Goal: Information Seeking & Learning: Learn about a topic

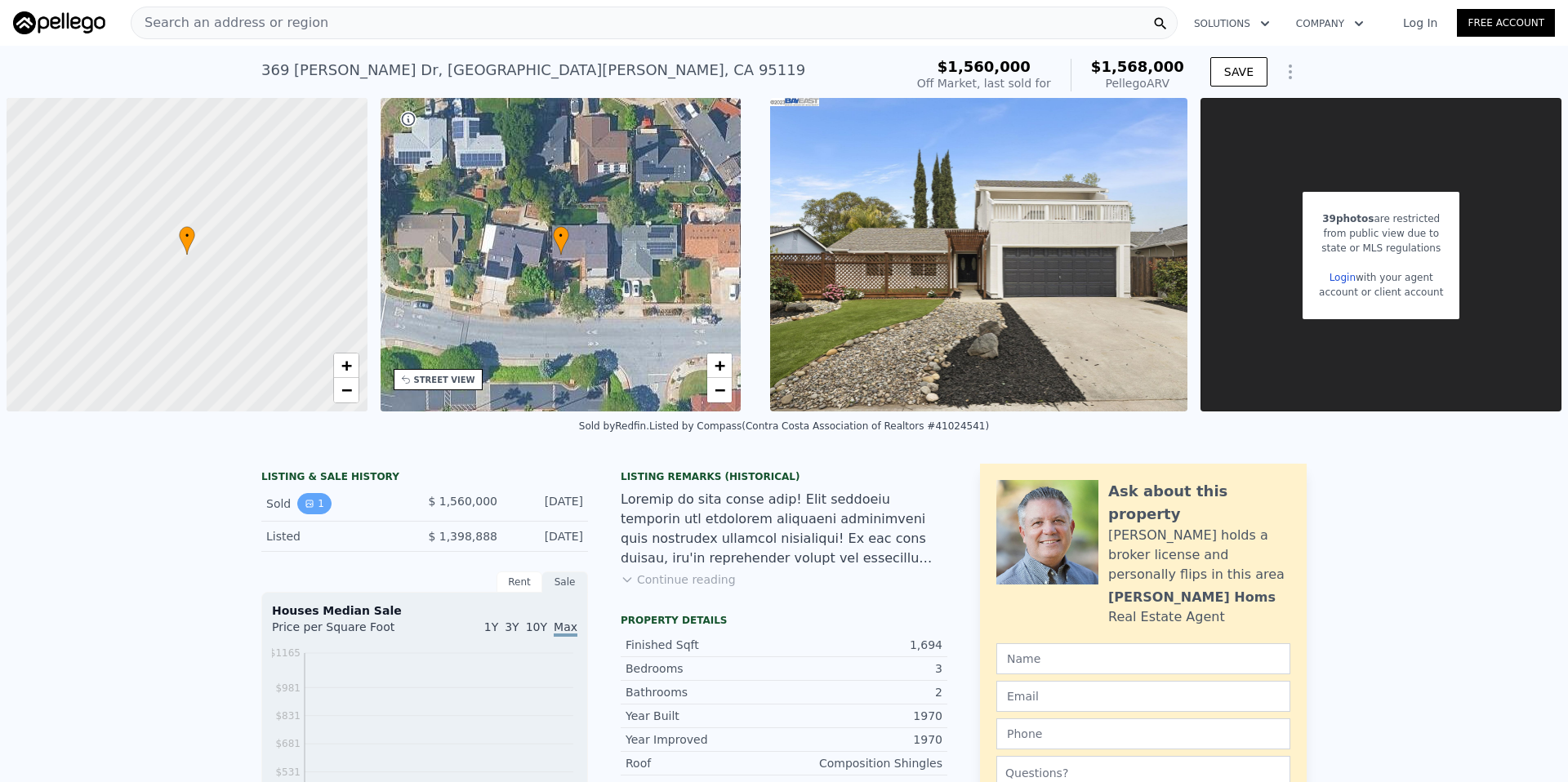
click at [307, 500] on icon "View historical data" at bounding box center [310, 504] width 7 height 7
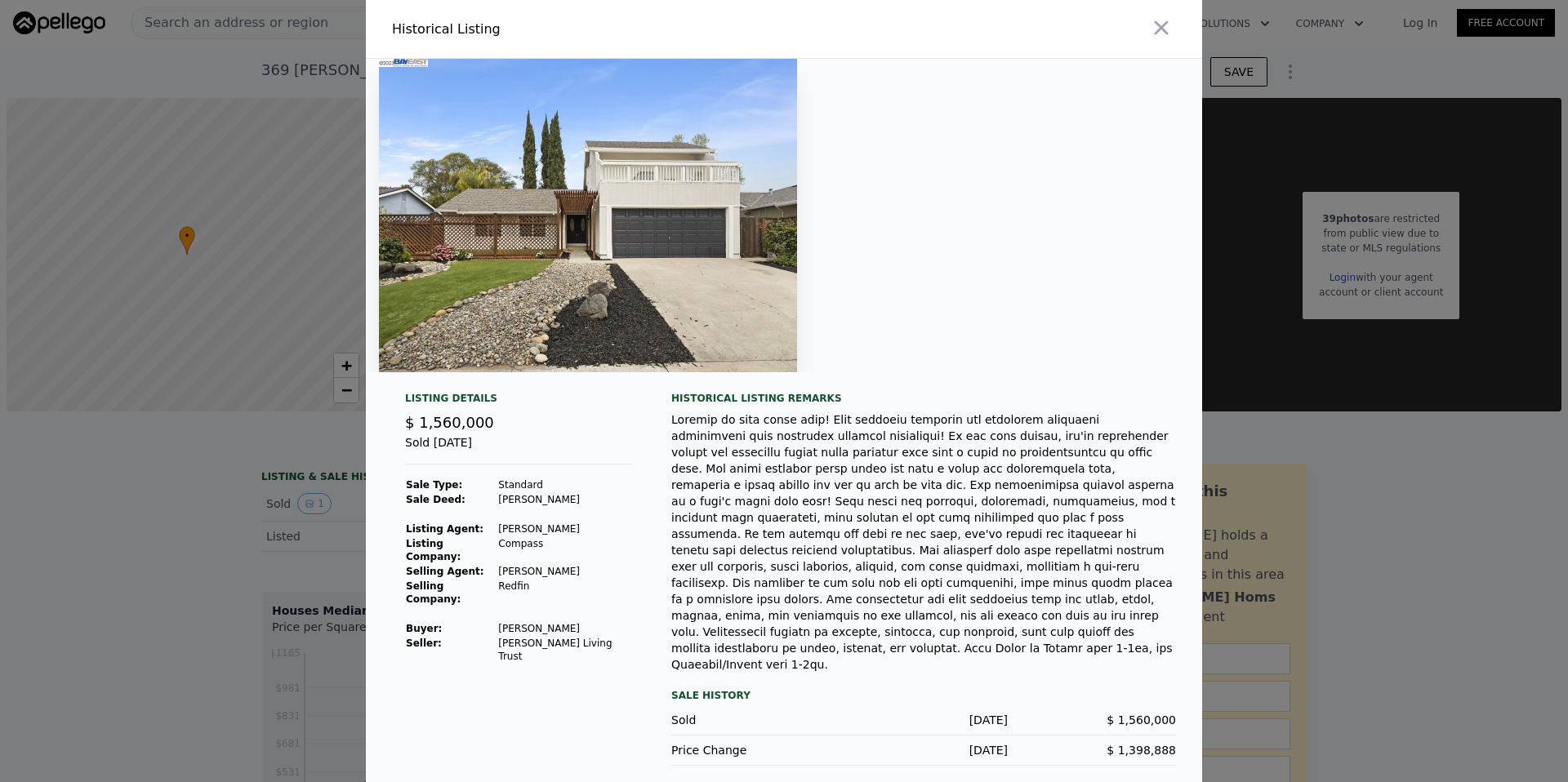
click at [132, 577] on div at bounding box center [784, 391] width 1568 height 782
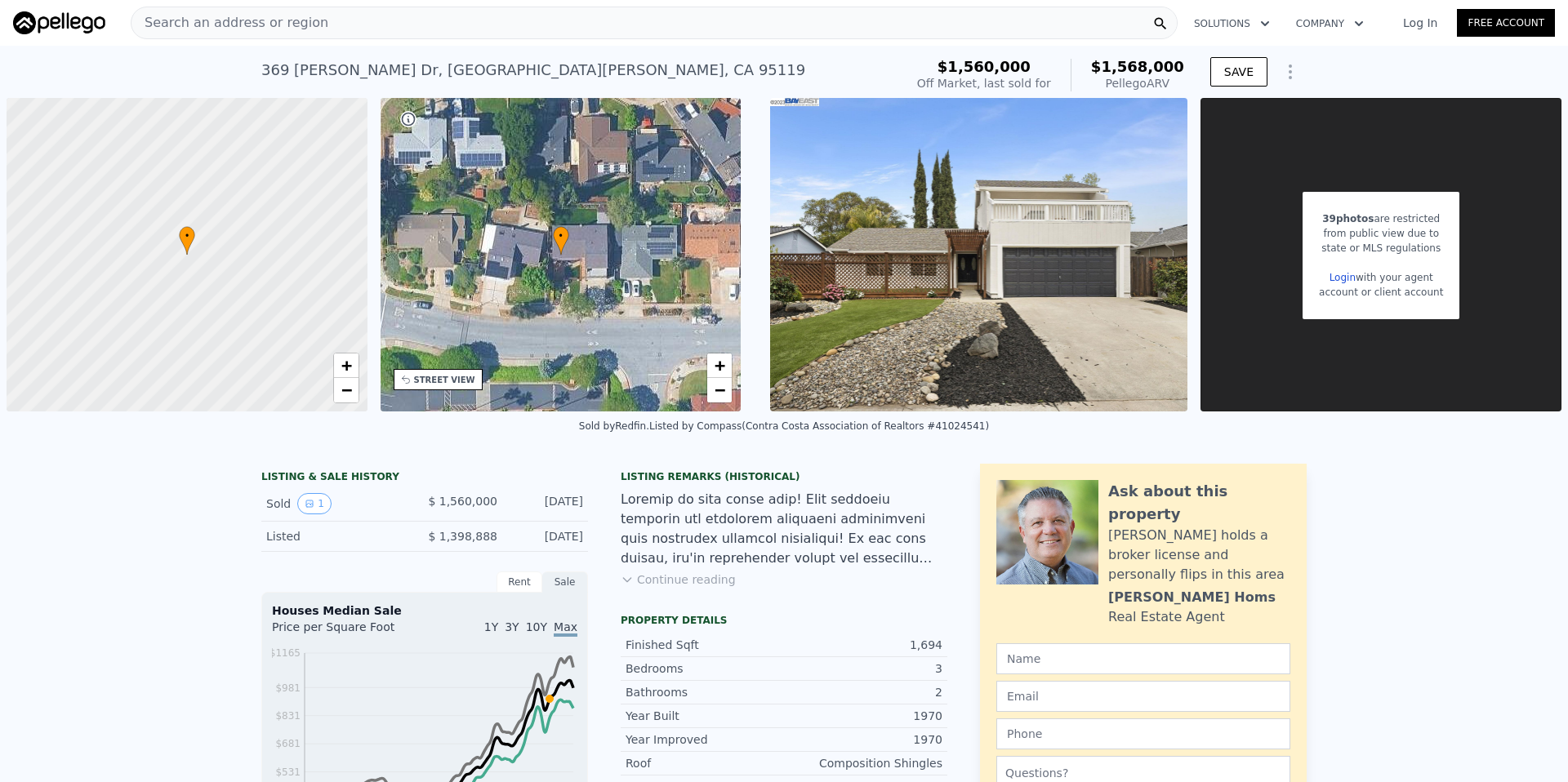
click at [259, 25] on span "Search an address or region" at bounding box center [229, 22] width 197 height 20
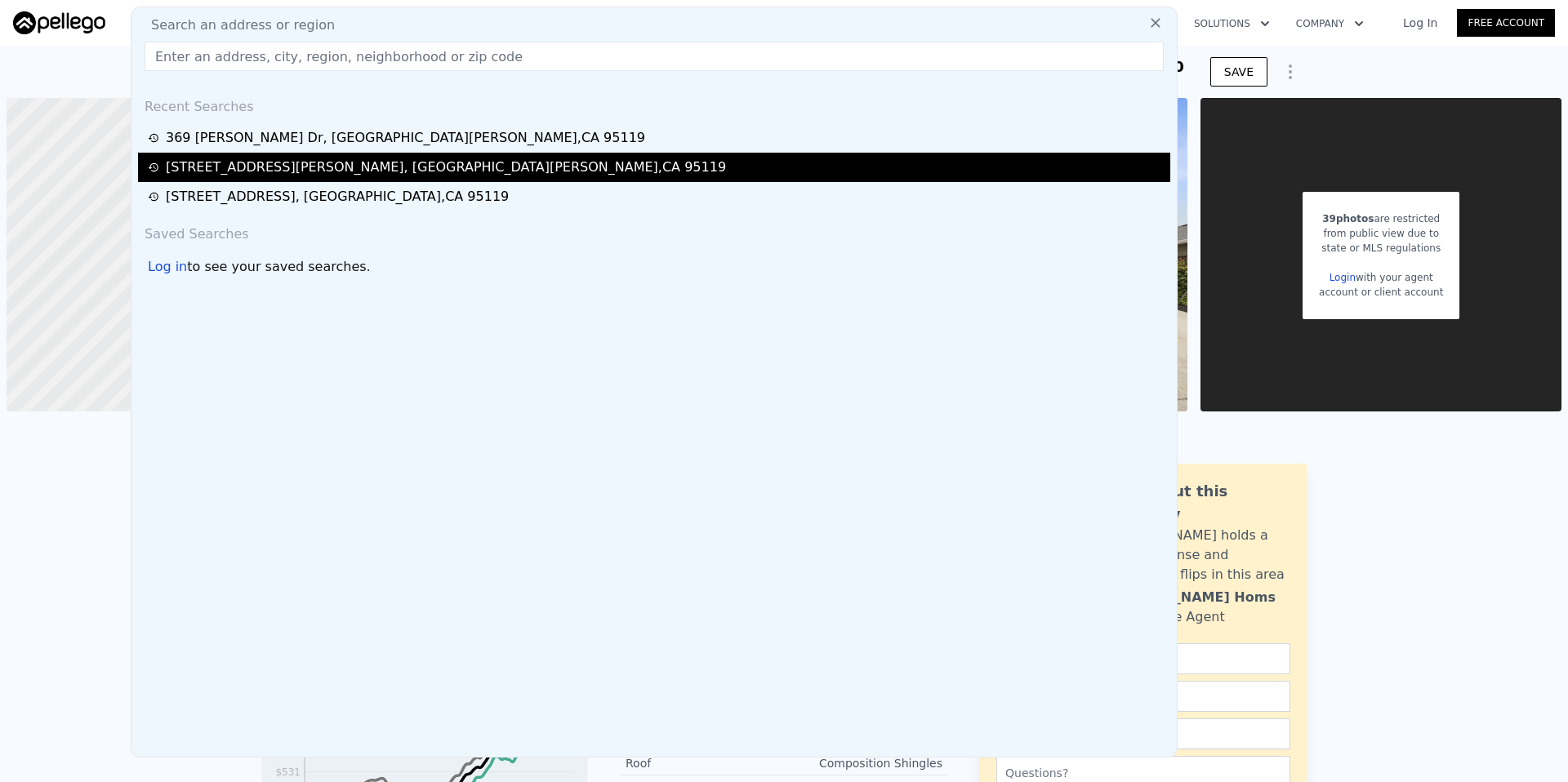
click at [221, 164] on div "[STREET_ADDRESS][PERSON_NAME]" at bounding box center [446, 167] width 560 height 20
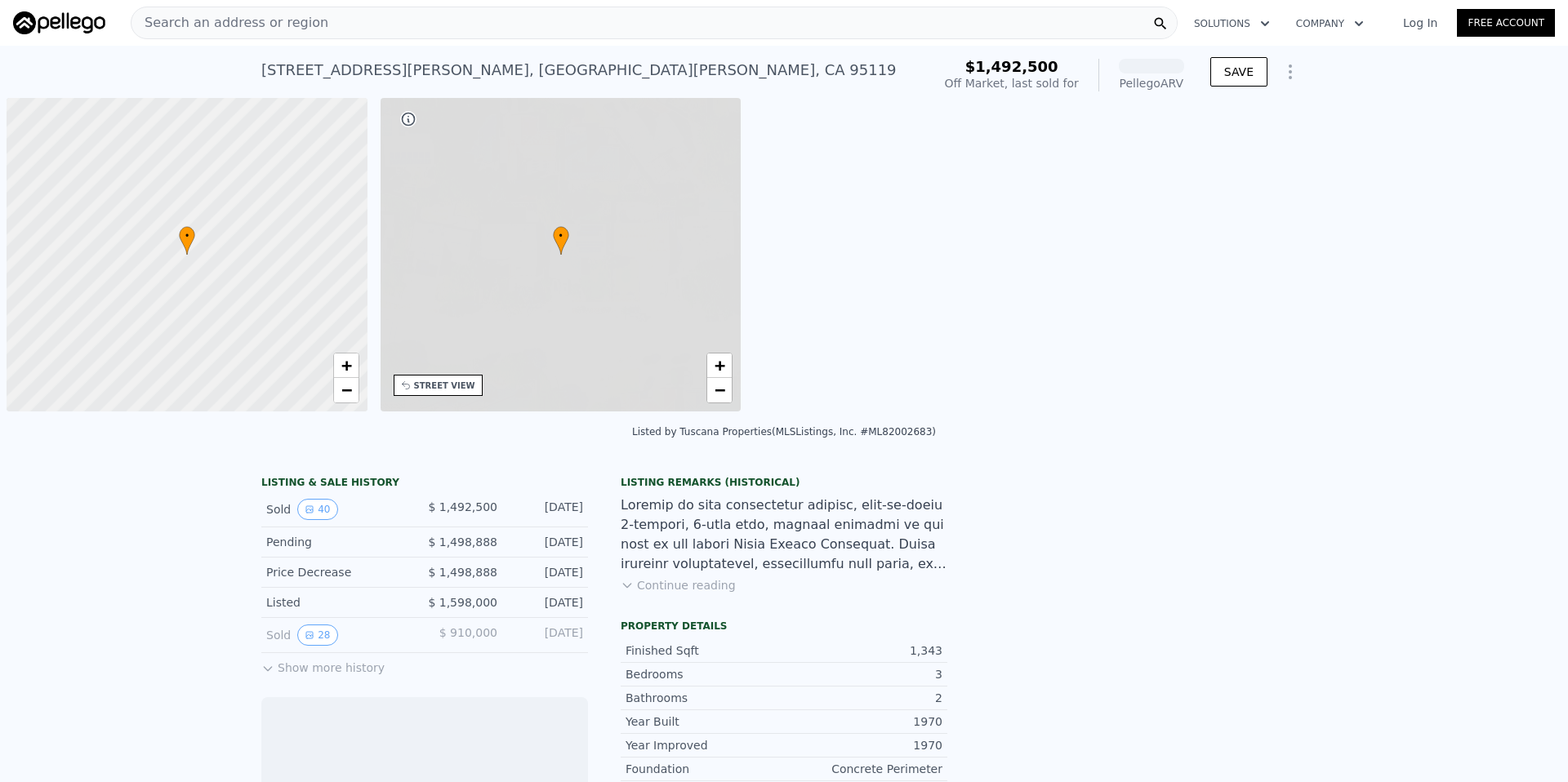
scroll to position [0, 7]
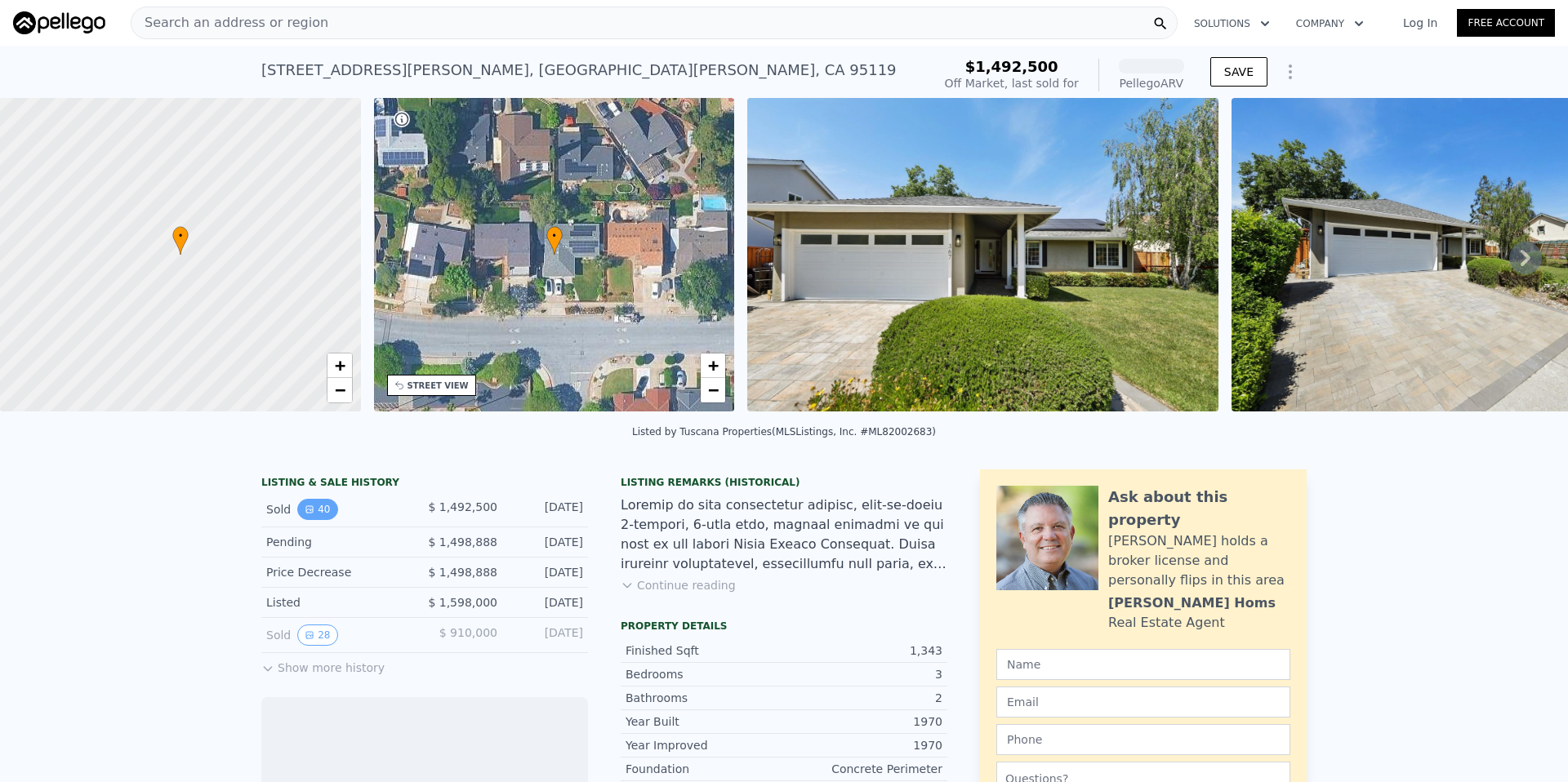
click at [311, 505] on icon "View historical data" at bounding box center [309, 509] width 9 height 9
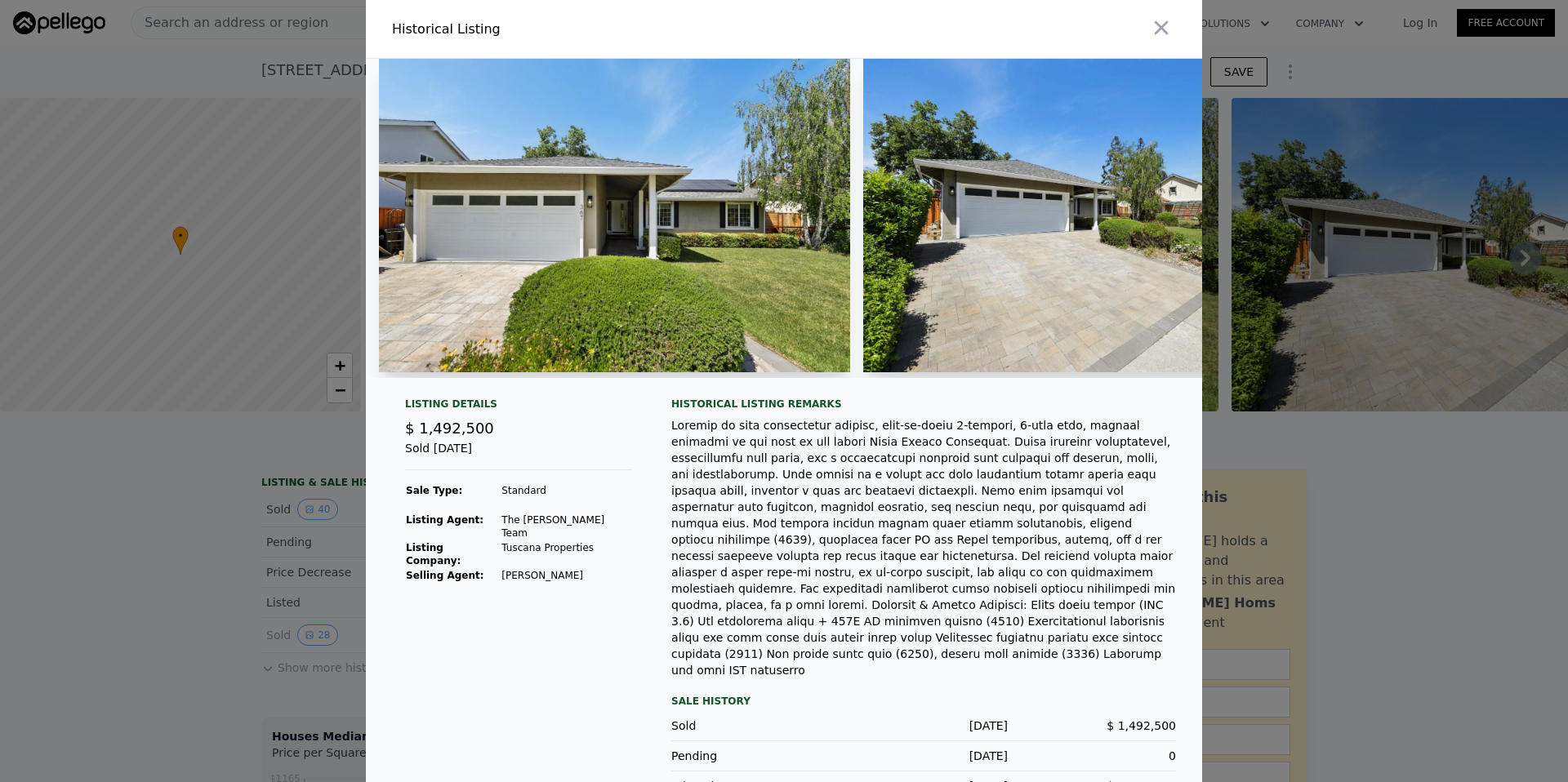
scroll to position [3, 0]
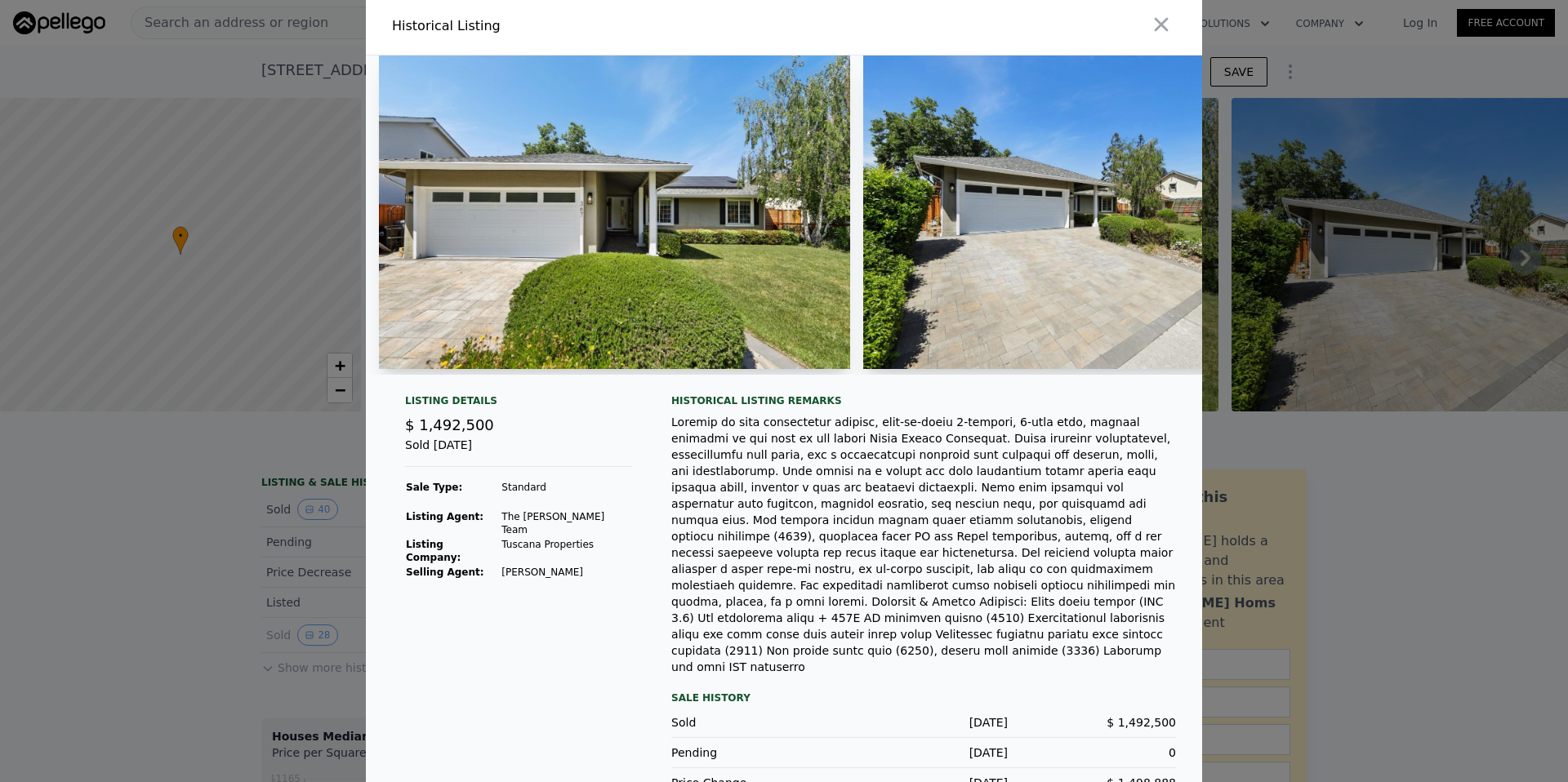
click at [81, 403] on div at bounding box center [784, 391] width 1568 height 782
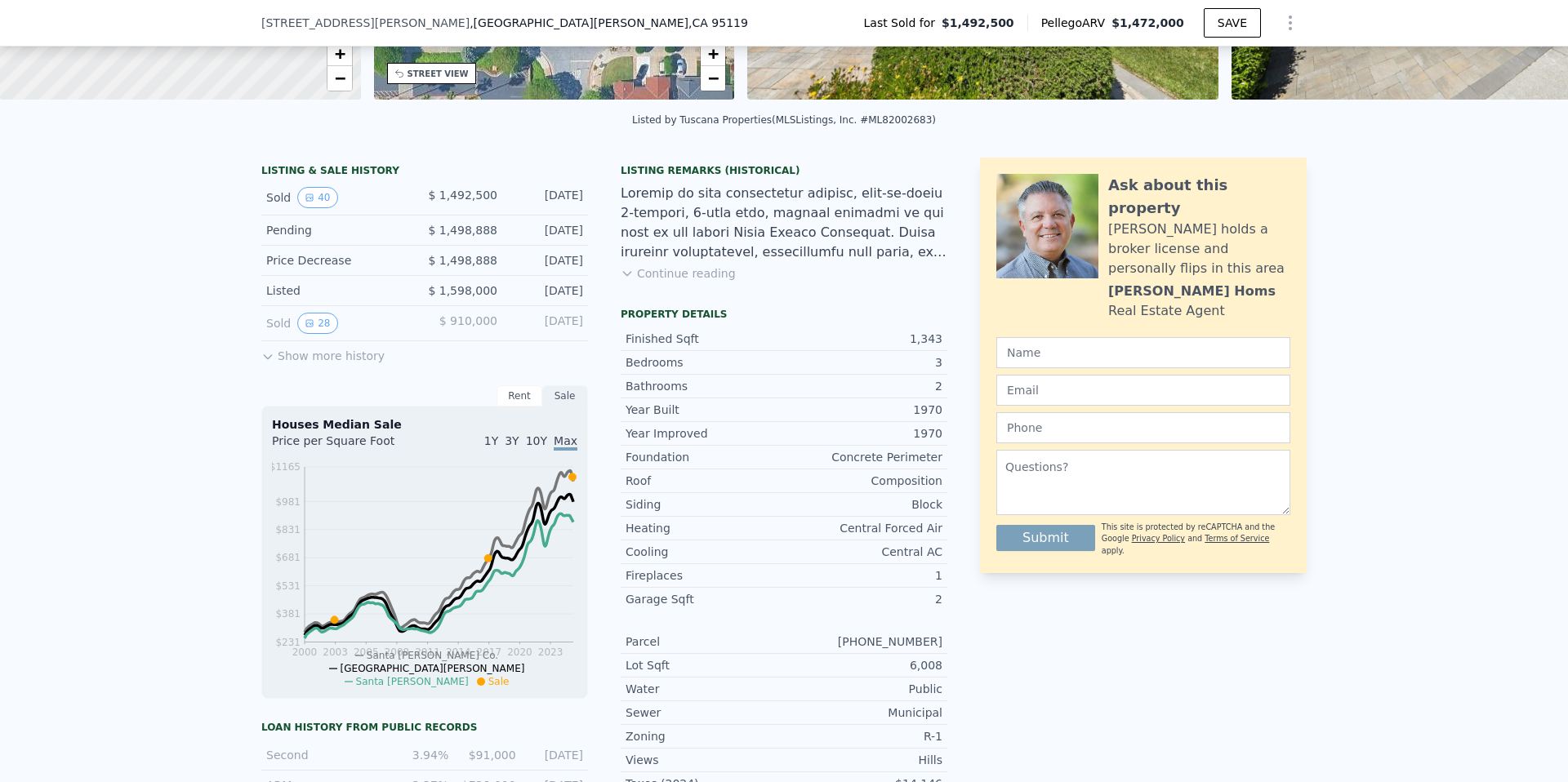
scroll to position [0, 0]
